Goal: Task Accomplishment & Management: Complete application form

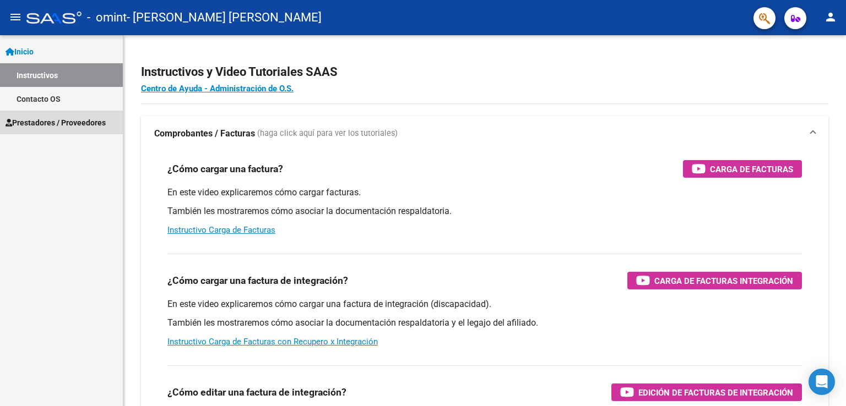
click at [62, 124] on span "Prestadores / Proveedores" at bounding box center [56, 123] width 100 height 12
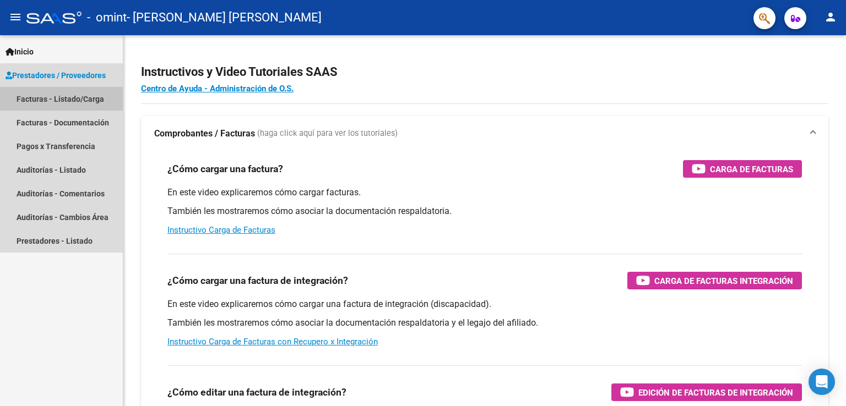
click at [55, 97] on link "Facturas - Listado/Carga" at bounding box center [61, 99] width 123 height 24
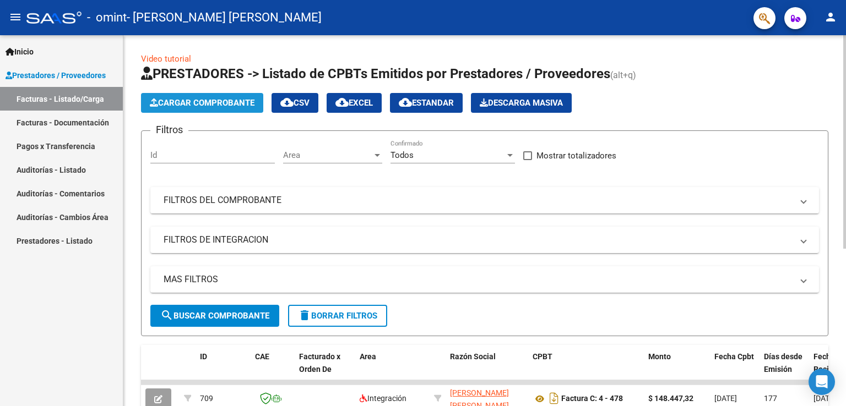
click at [205, 100] on span "Cargar Comprobante" at bounding box center [202, 103] width 105 height 10
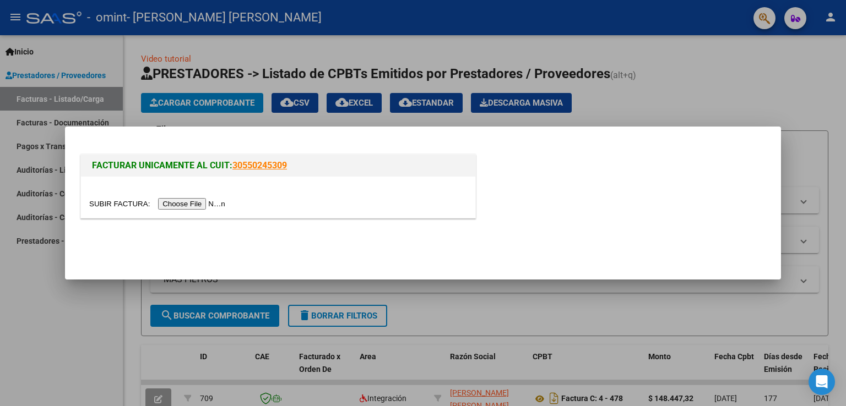
click at [183, 205] on input "file" at bounding box center [158, 204] width 139 height 12
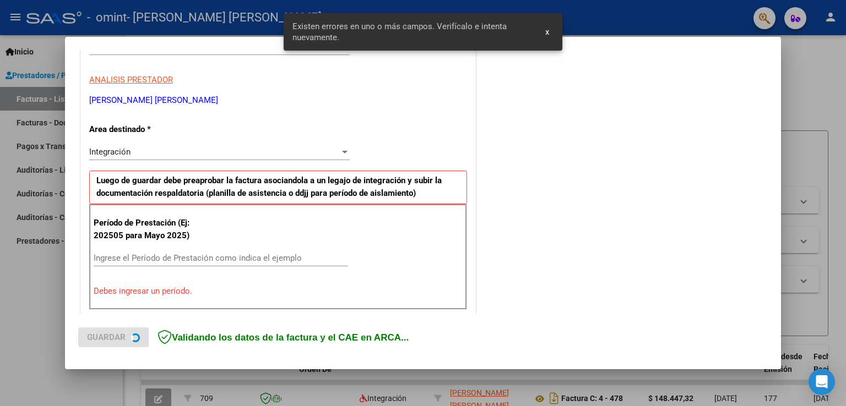
scroll to position [230, 0]
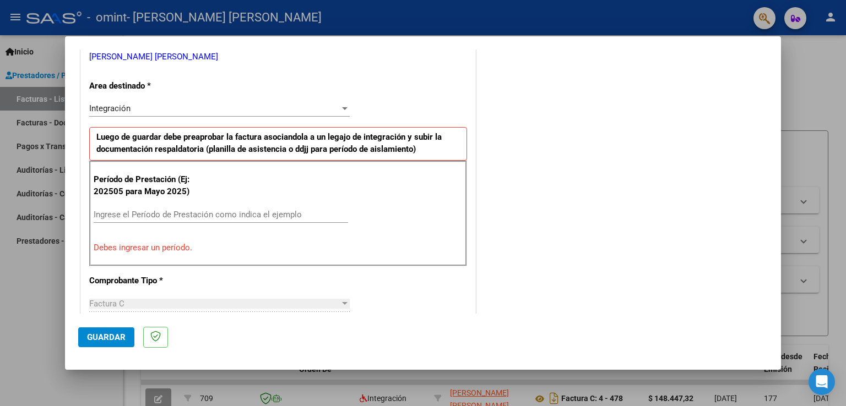
click at [342, 302] on div at bounding box center [345, 303] width 6 height 3
click at [110, 210] on input "Ingrese el Período de Prestación como indica el ejemplo" at bounding box center [221, 215] width 254 height 10
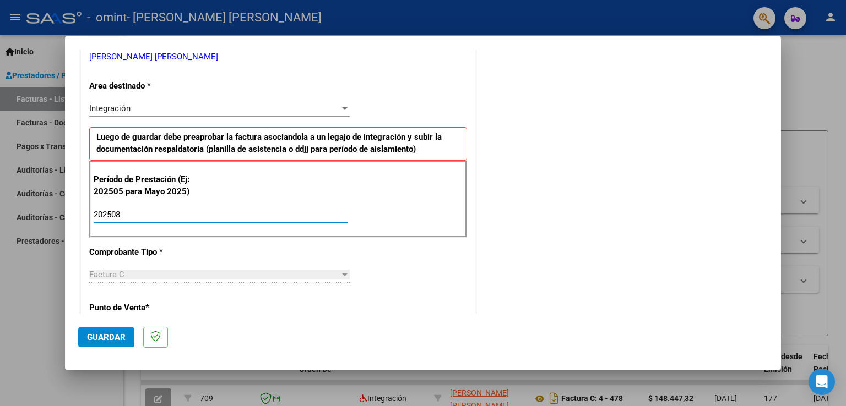
type input "202508"
click at [342, 107] on div at bounding box center [345, 108] width 6 height 3
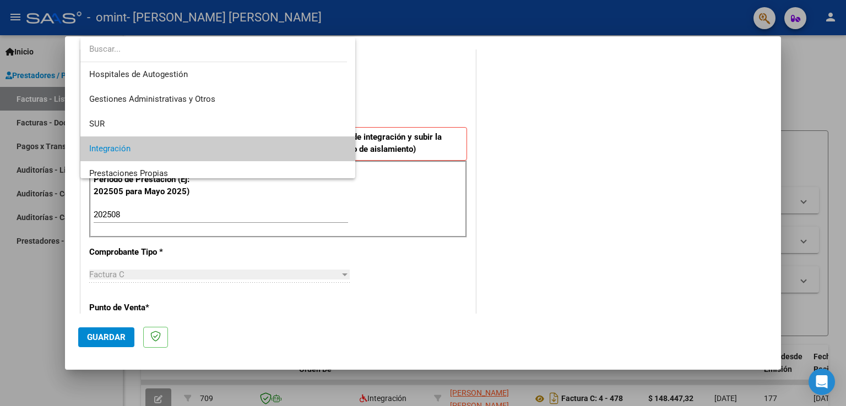
scroll to position [41, 0]
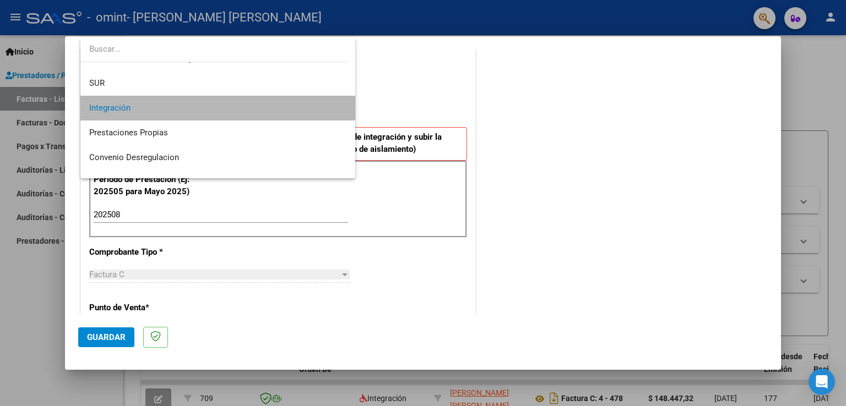
click at [330, 105] on span "Integración" at bounding box center [218, 108] width 258 height 25
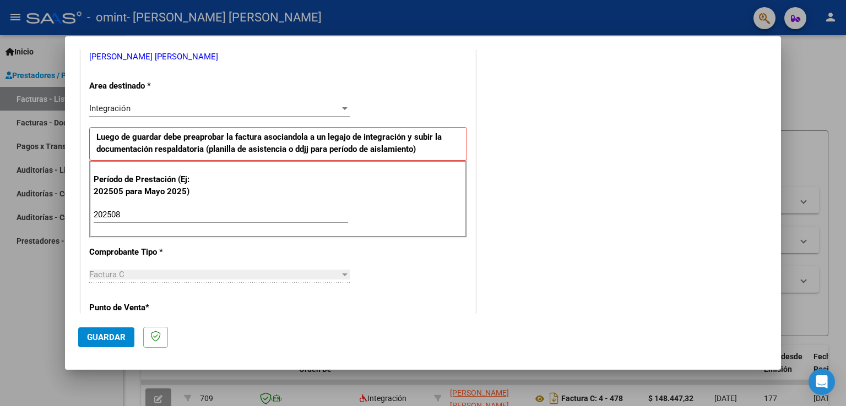
click at [126, 303] on p "Punto de Venta *" at bounding box center [145, 308] width 113 height 13
click at [342, 274] on div at bounding box center [345, 275] width 6 height 3
click at [124, 210] on input "202508" at bounding box center [221, 215] width 254 height 10
click at [107, 340] on span "Guardar" at bounding box center [106, 337] width 39 height 10
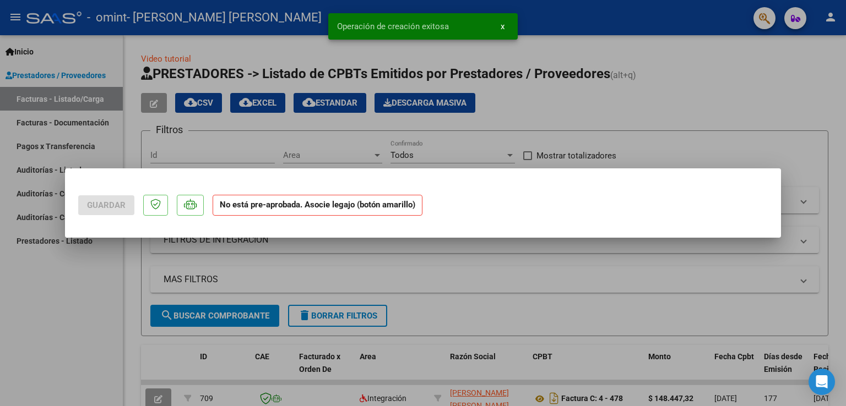
scroll to position [0, 0]
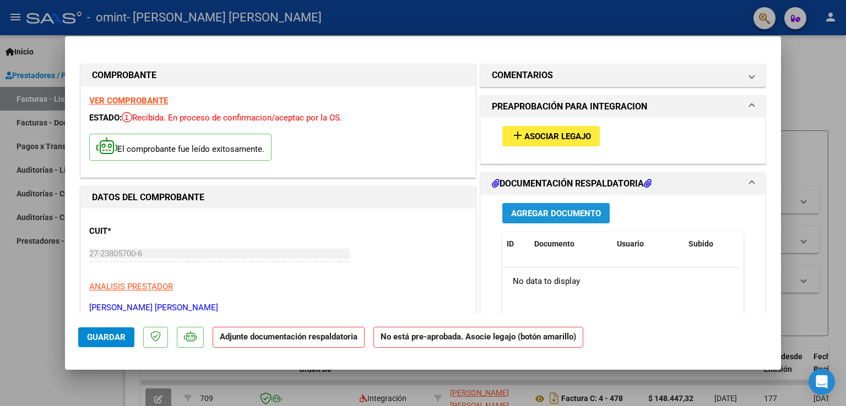
click at [542, 210] on span "Agregar Documento" at bounding box center [556, 214] width 90 height 10
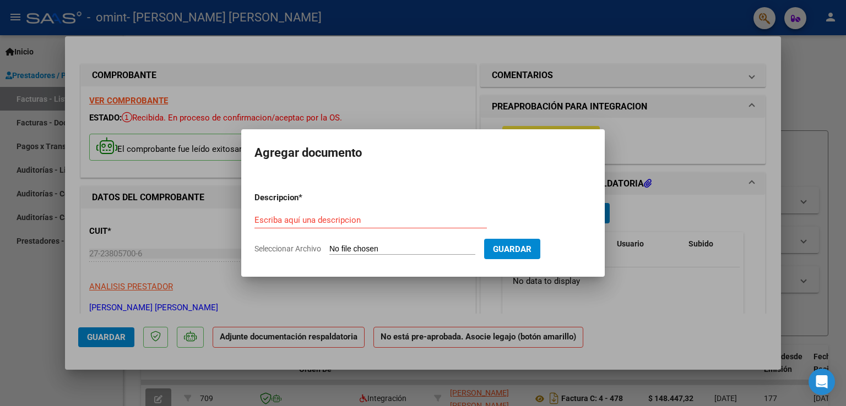
click at [396, 247] on input "Seleccionar Archivo" at bounding box center [402, 249] width 146 height 10
type input "C:\fakepath\Planilla [PERSON_NAME] [DATE].pdf"
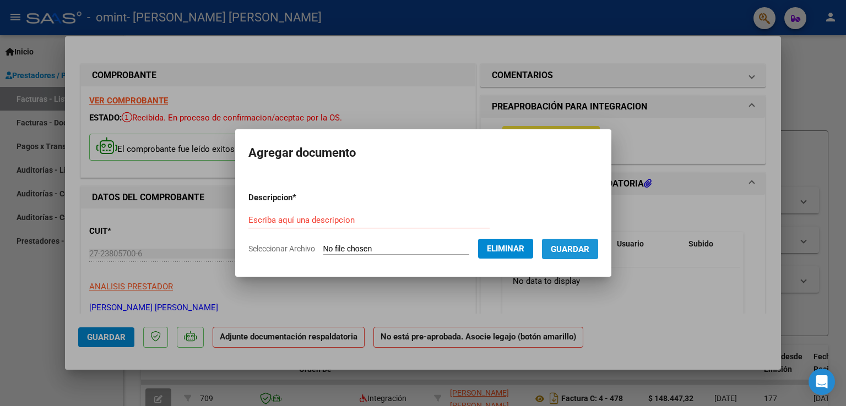
click at [555, 248] on button "Guardar" at bounding box center [570, 249] width 56 height 20
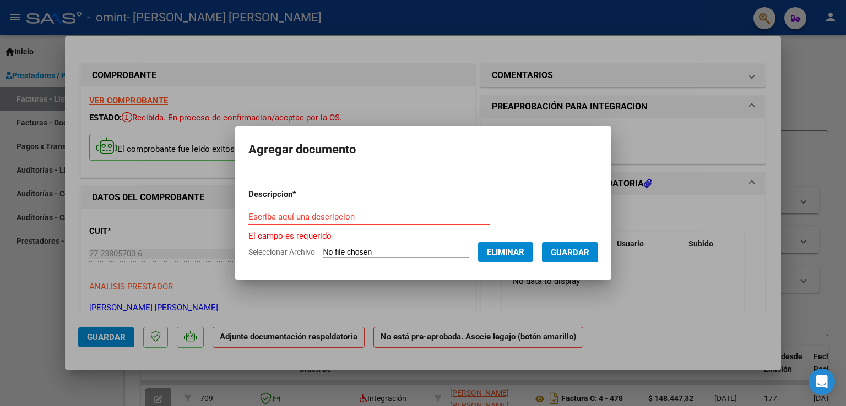
click at [334, 207] on form "Descripcion * Escriba aquí una descripcion El campo es requerido Seleccionar Ar…" at bounding box center [423, 224] width 350 height 88
click at [331, 215] on input "Escriba aquí una descripcion" at bounding box center [368, 217] width 241 height 10
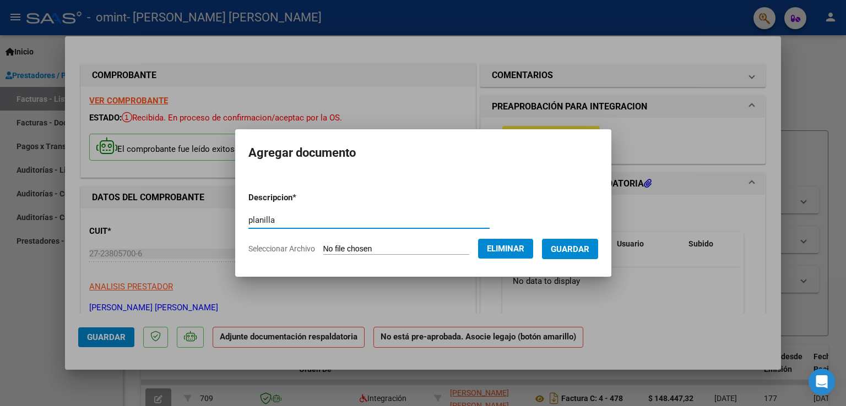
type input "planilla"
click at [579, 252] on span "Guardar" at bounding box center [569, 249] width 39 height 10
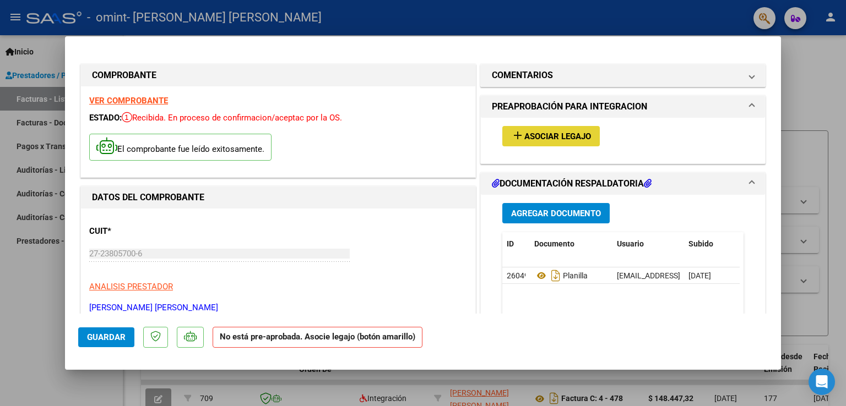
click at [528, 135] on span "Asociar Legajo" at bounding box center [557, 137] width 67 height 10
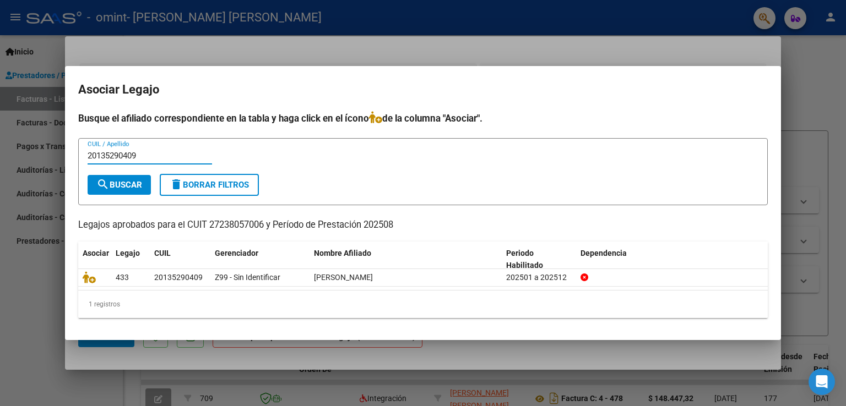
type input "20135290409"
click at [119, 182] on span "search Buscar" at bounding box center [119, 185] width 46 height 10
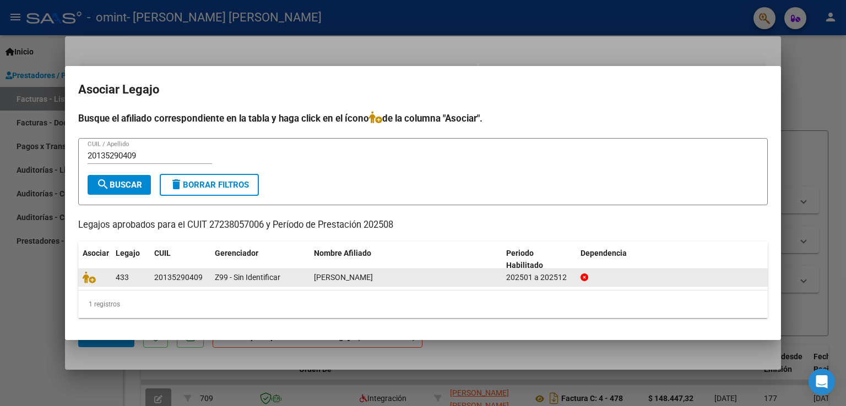
click at [474, 275] on div "[PERSON_NAME]" at bounding box center [405, 277] width 183 height 13
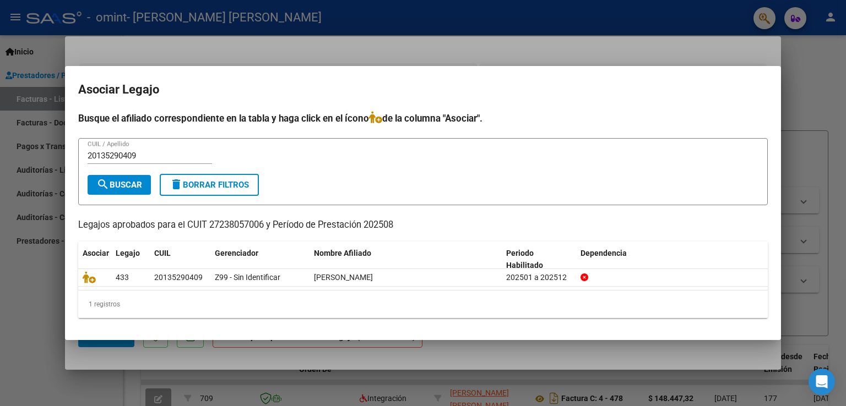
click at [114, 309] on div "1 registros" at bounding box center [422, 305] width 689 height 28
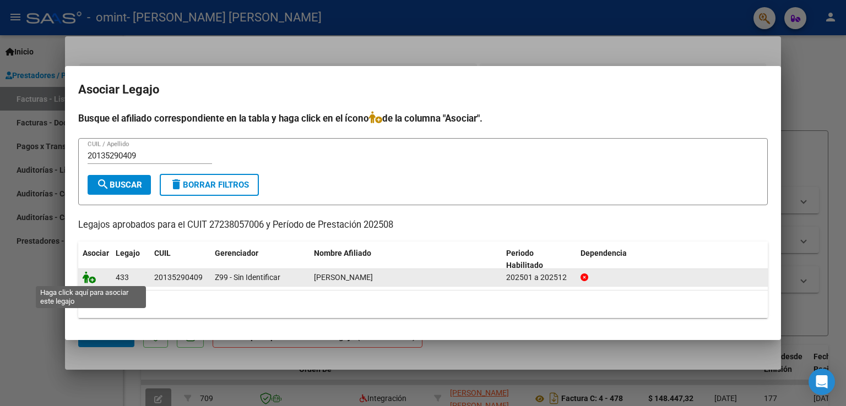
click at [89, 277] on icon at bounding box center [89, 277] width 13 height 12
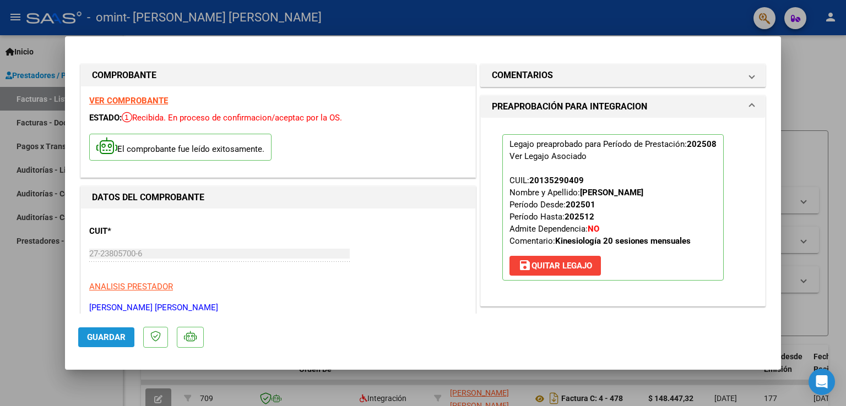
click at [91, 334] on span "Guardar" at bounding box center [106, 337] width 39 height 10
